Goal: Information Seeking & Learning: Check status

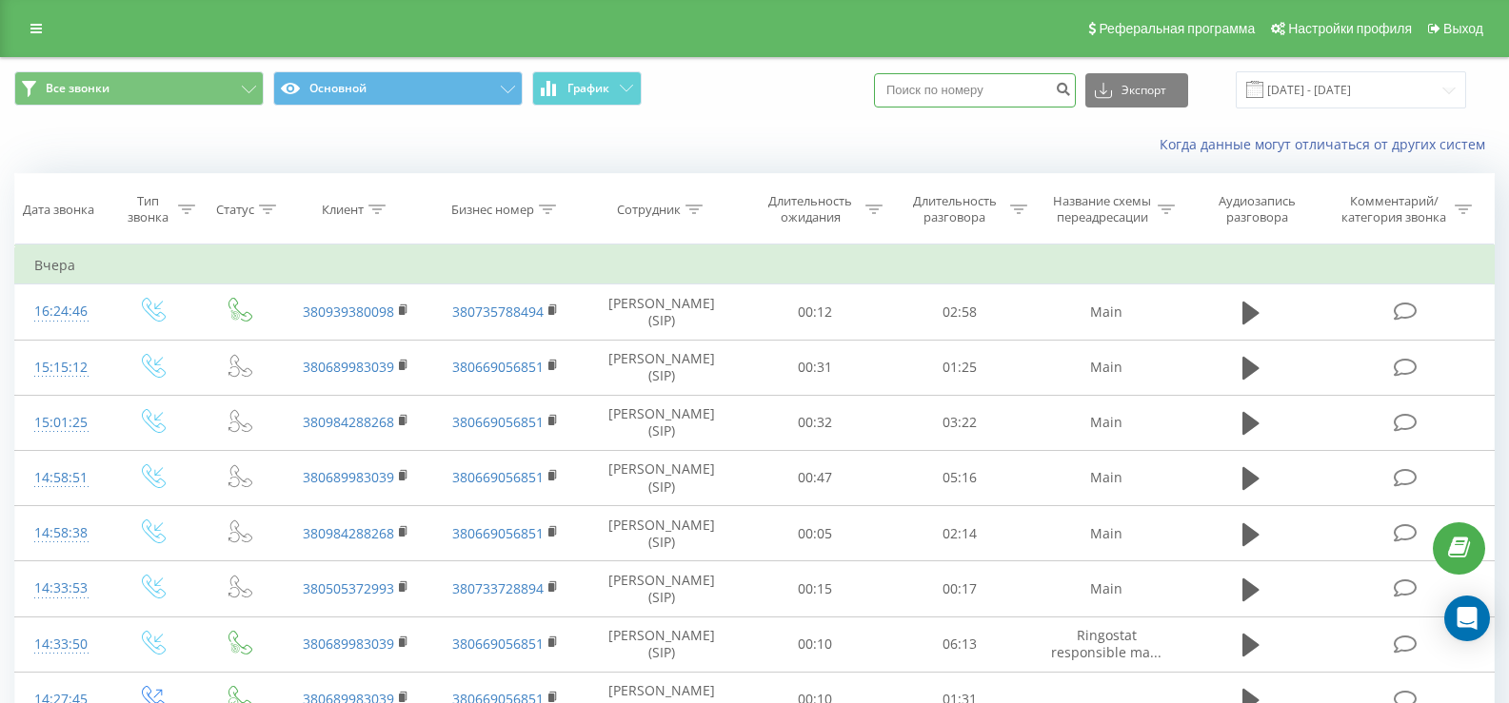
click at [949, 94] on input at bounding box center [975, 90] width 202 height 34
paste input "[PHONE_NUMBER]"
type input "[PHONE_NUMBER]"
click at [1071, 89] on icon "submit" at bounding box center [1063, 86] width 16 height 11
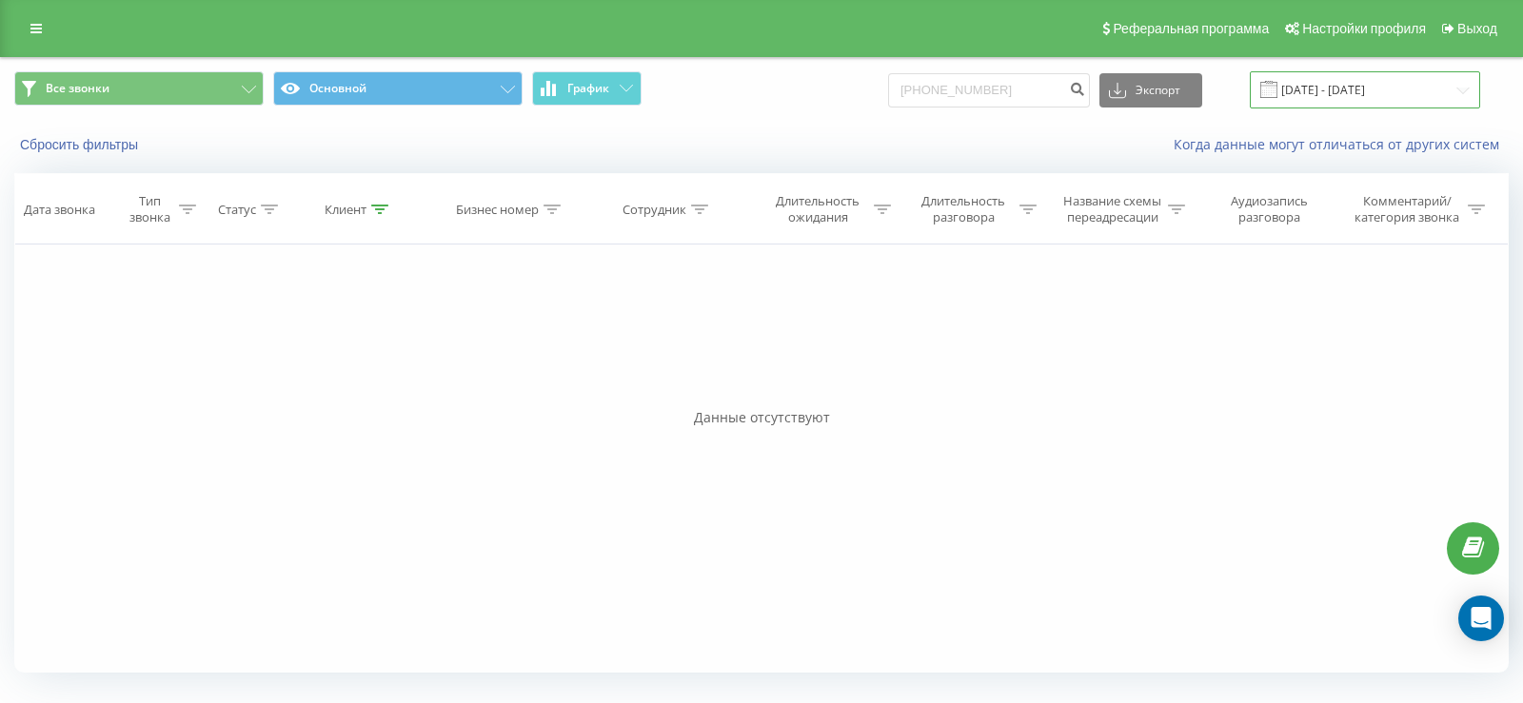
click at [1300, 89] on input "[DATE] - [DATE]" at bounding box center [1365, 89] width 230 height 37
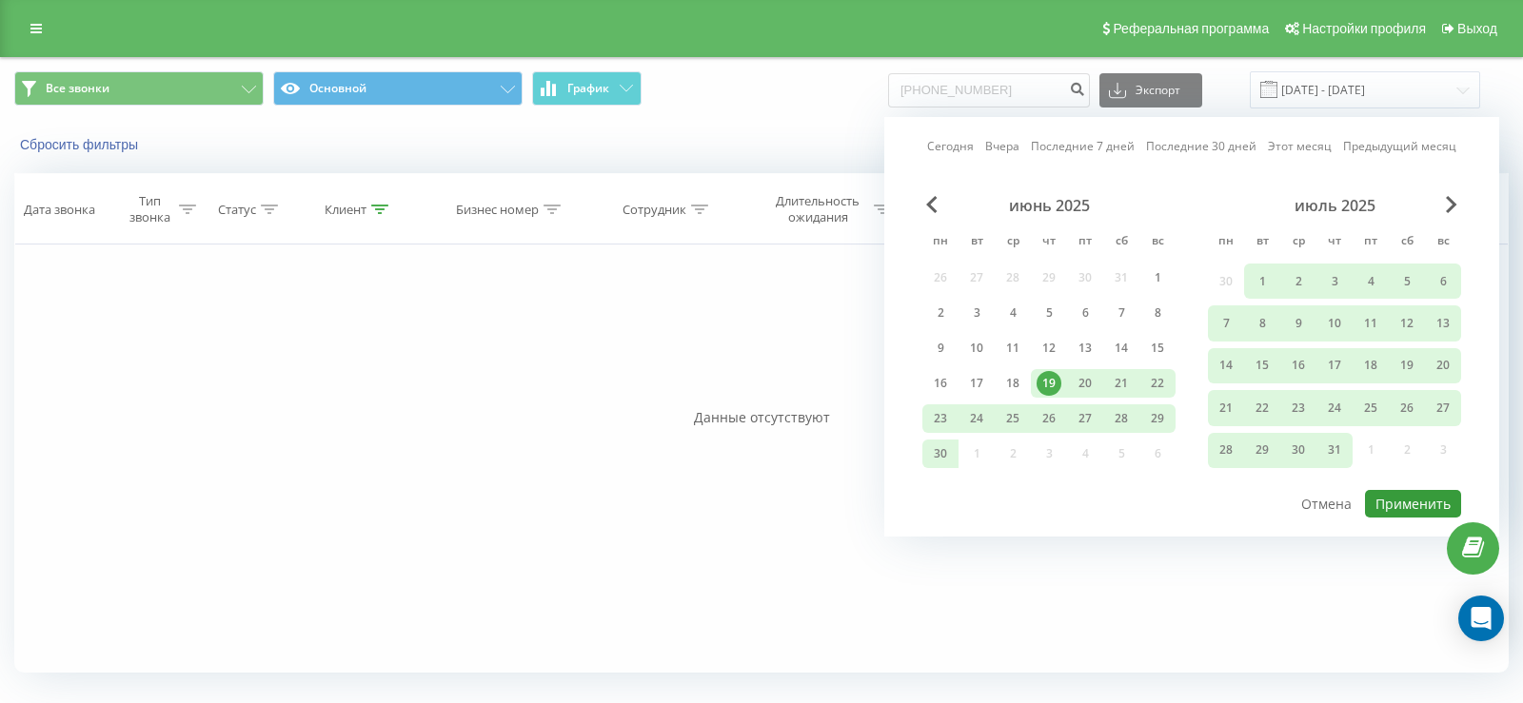
click at [1399, 499] on button "Применить" at bounding box center [1413, 504] width 96 height 28
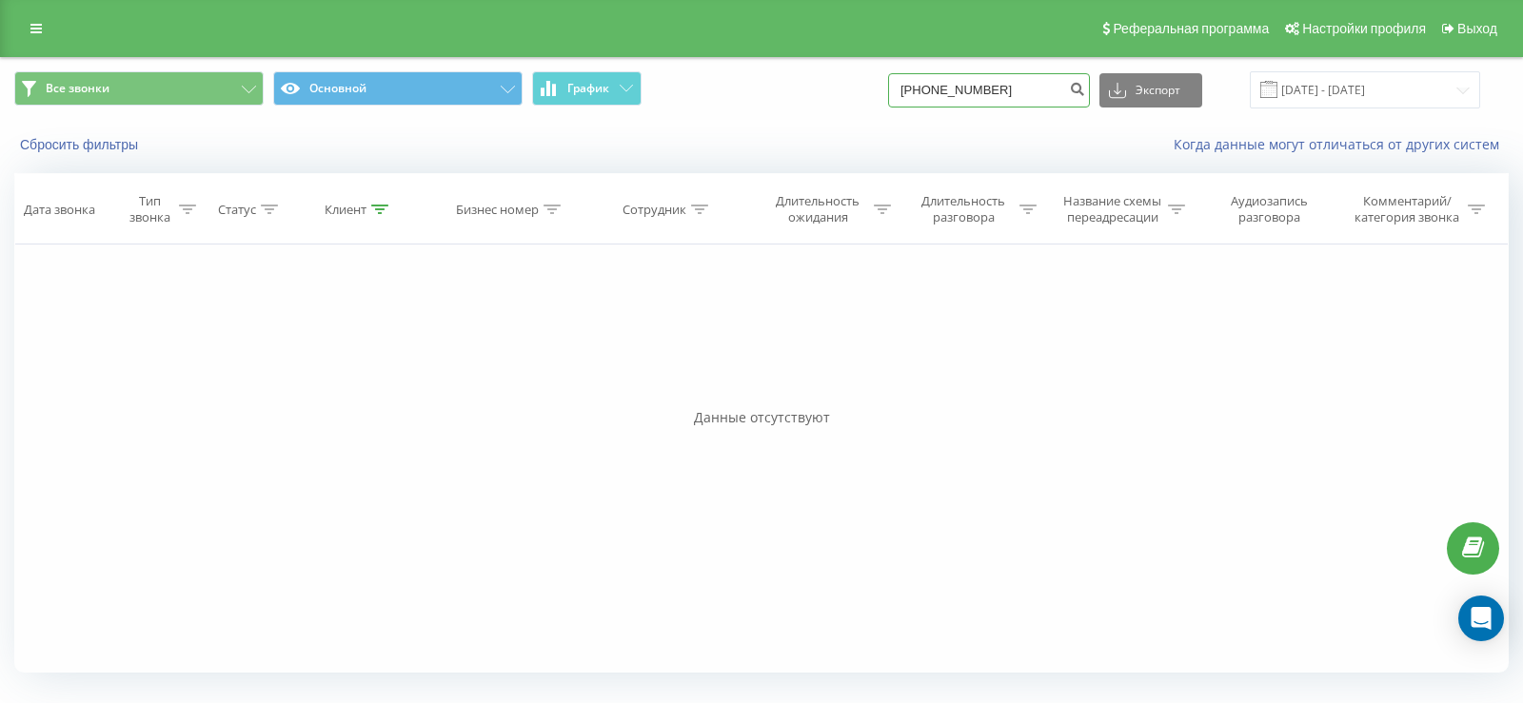
click at [1044, 100] on input "[PHONE_NUMBER]" at bounding box center [989, 90] width 202 height 34
click at [1085, 89] on icon "submit" at bounding box center [1077, 86] width 16 height 11
click at [928, 89] on input "[PHONE_NUMBER]" at bounding box center [989, 90] width 202 height 34
type input "380679590900"
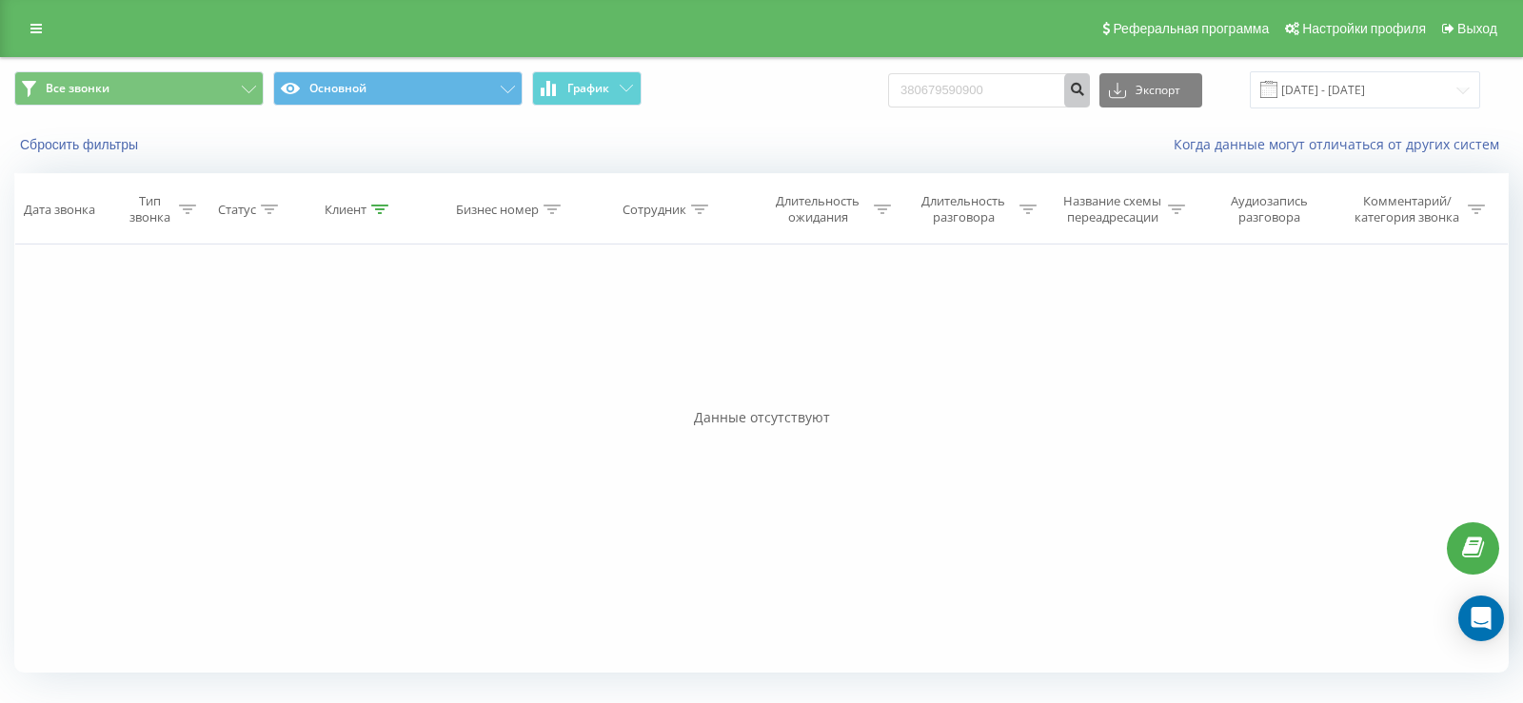
click at [1086, 93] on button "submit" at bounding box center [1077, 90] width 26 height 34
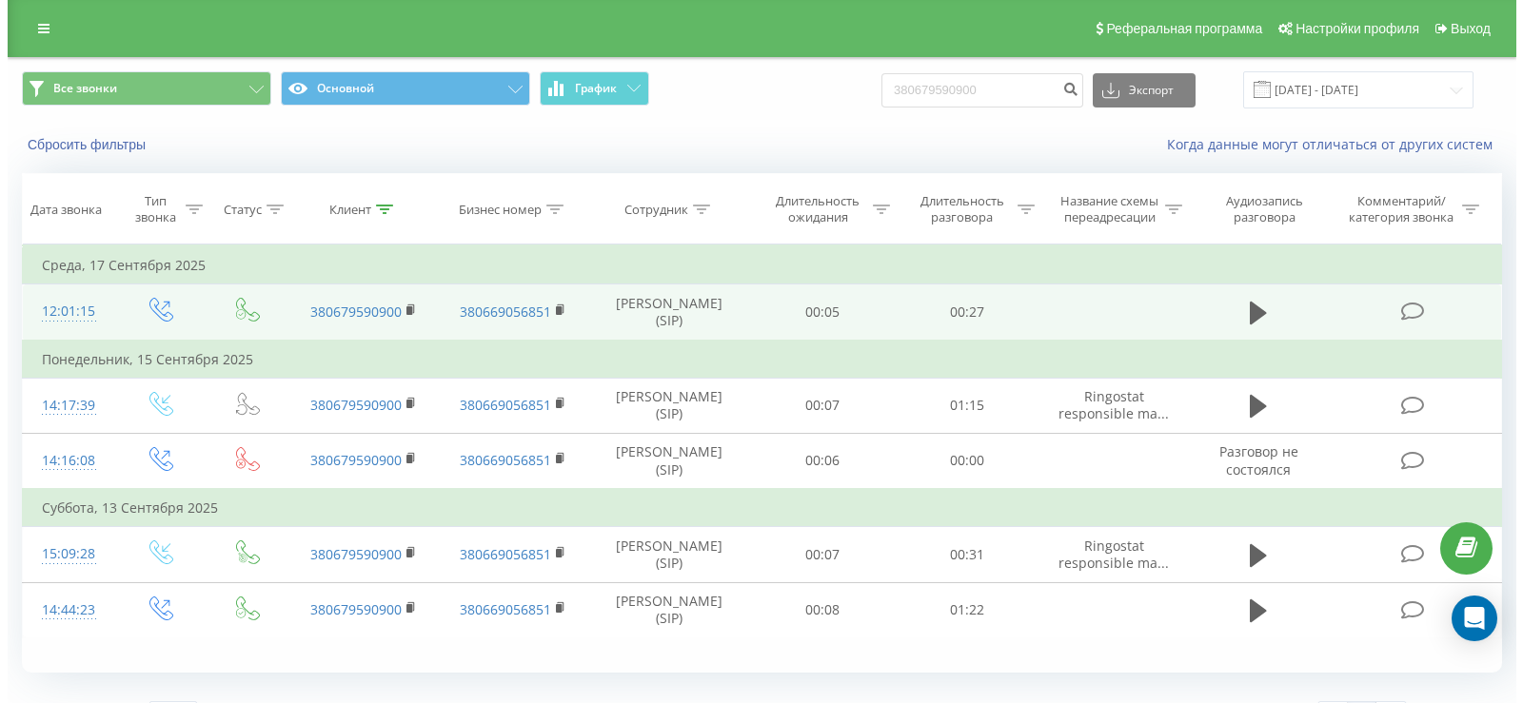
scroll to position [41, 0]
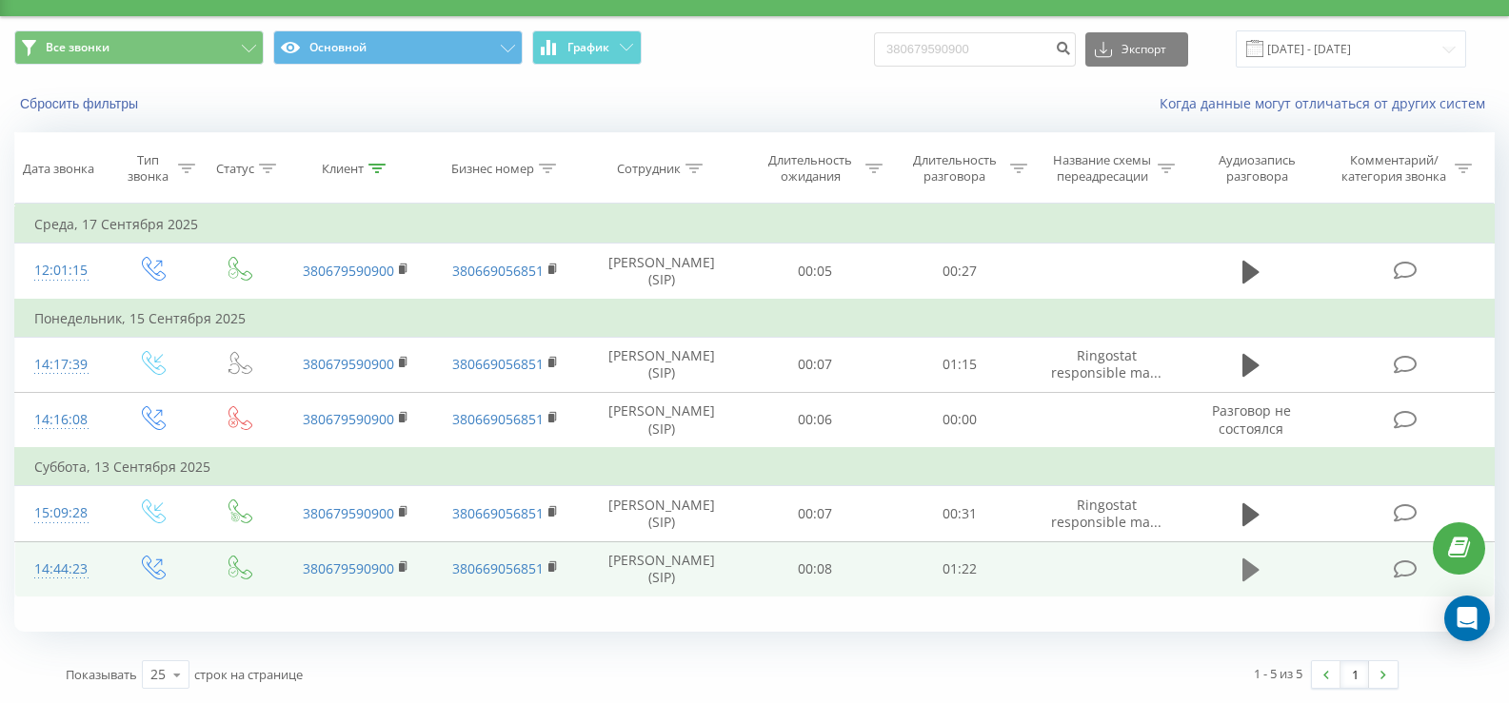
click at [1253, 583] on icon at bounding box center [1250, 570] width 17 height 27
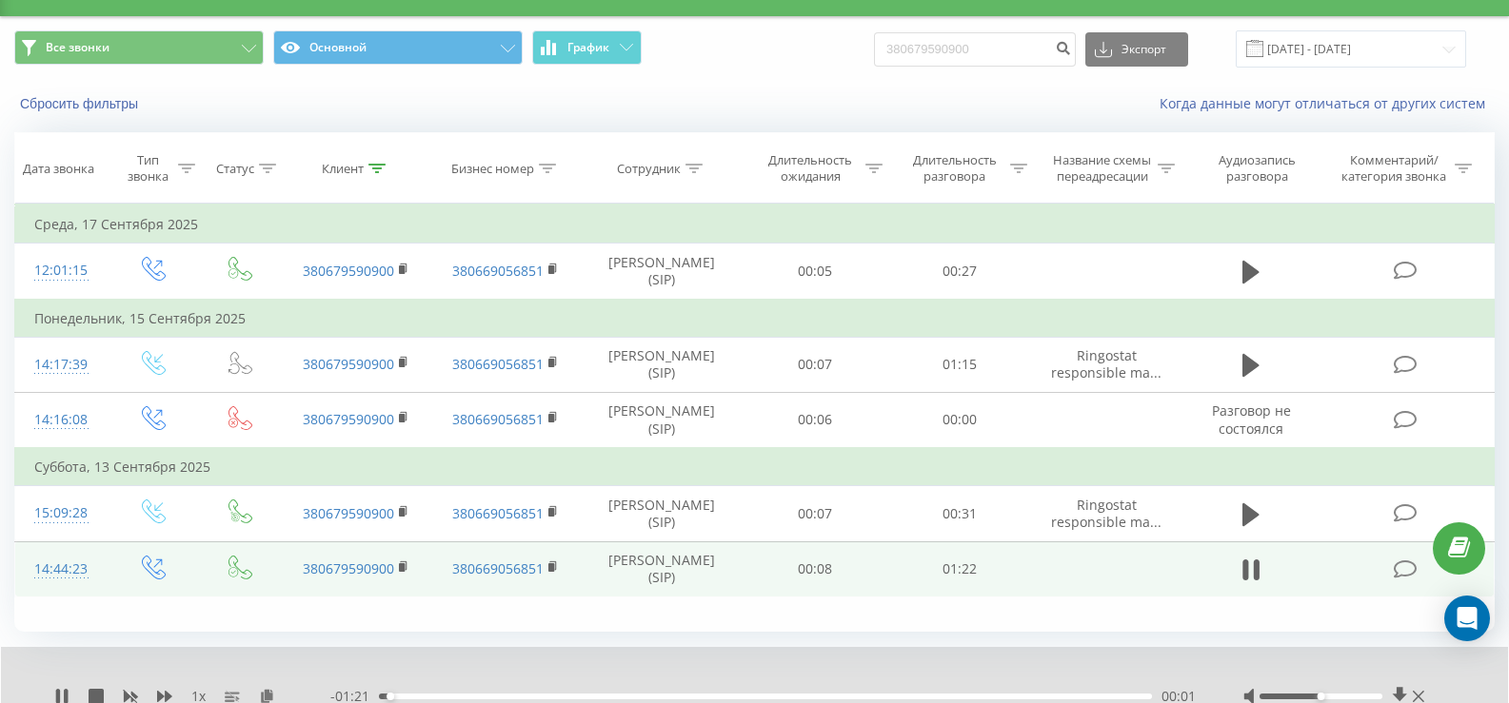
drag, startPoint x: 1317, startPoint y: 692, endPoint x: 1348, endPoint y: 694, distance: 30.5
click at [1348, 694] on div at bounding box center [1336, 696] width 186 height 19
drag, startPoint x: 1319, startPoint y: 701, endPoint x: 1382, endPoint y: 691, distance: 63.5
click at [1382, 691] on div at bounding box center [1336, 696] width 186 height 19
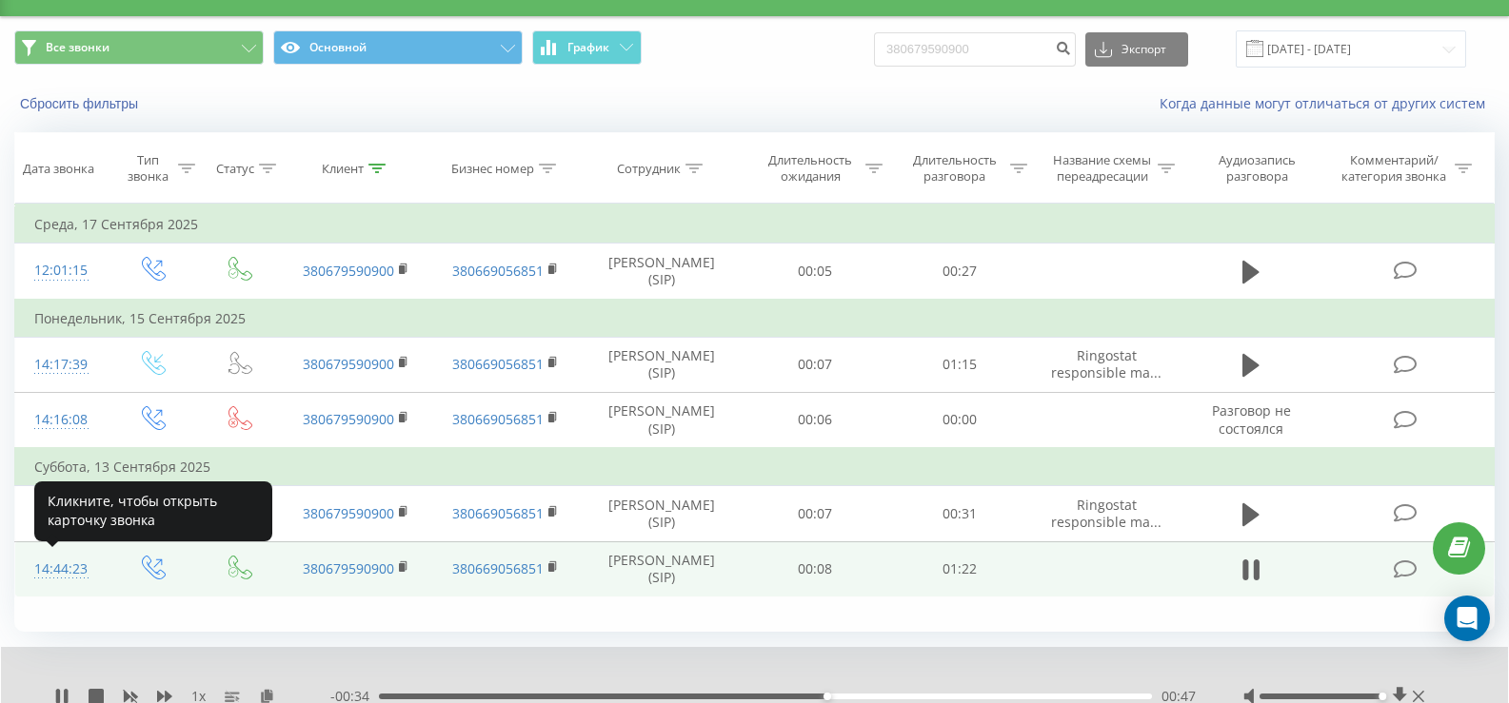
click at [72, 571] on div "14:44:23" at bounding box center [61, 569] width 54 height 37
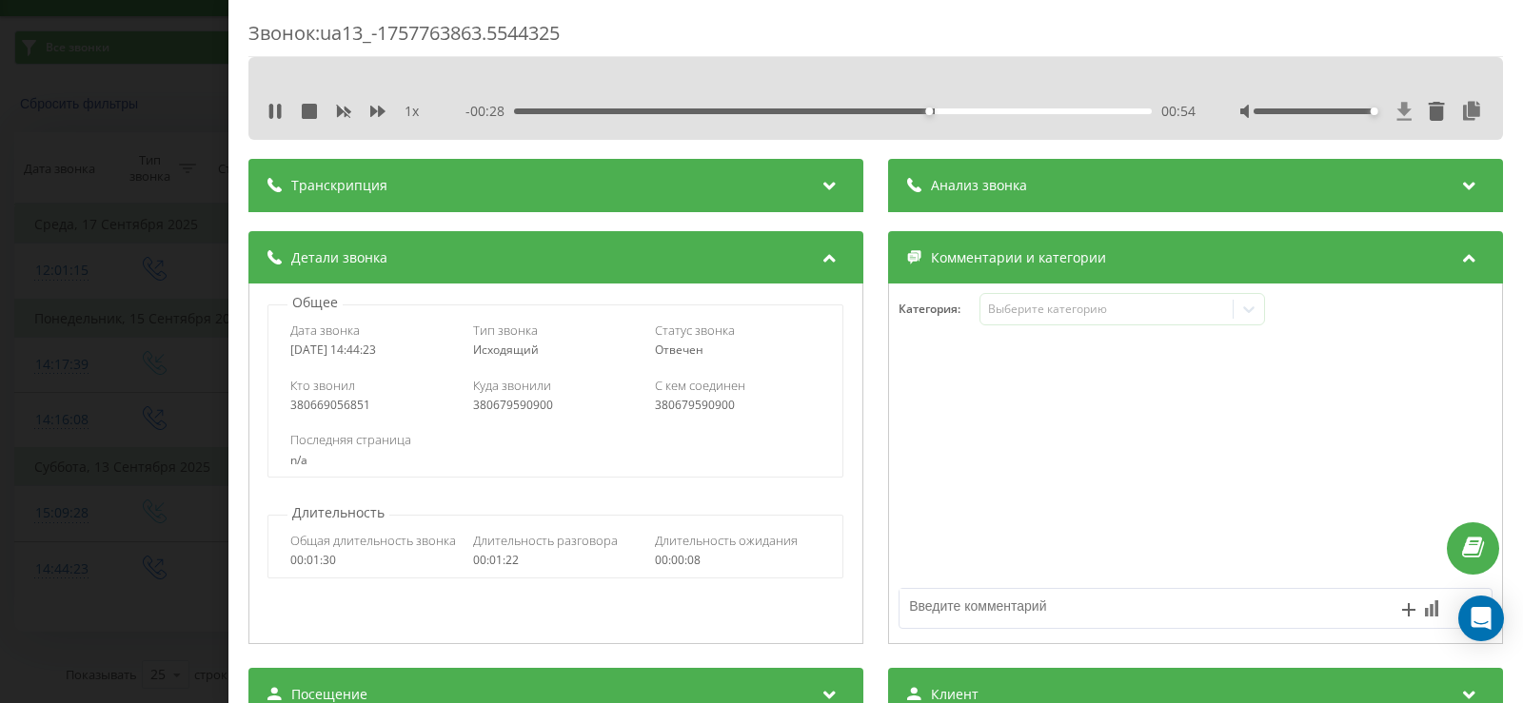
click at [1396, 117] on icon at bounding box center [1404, 111] width 16 height 19
